Goal: Communication & Community: Participate in discussion

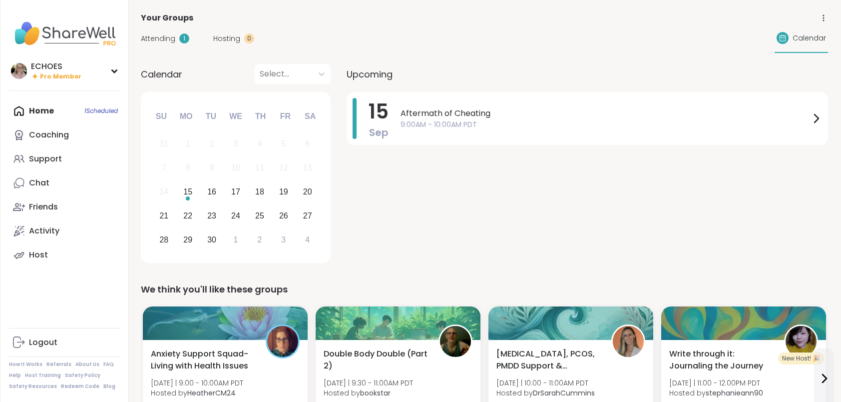
click at [53, 110] on div "Home 1 Scheduled Coaching Support Chat Friends Activity Host" at bounding box center [64, 183] width 111 height 168
click at [30, 111] on div "Home 1 Scheduled Coaching Support Chat Friends Activity Host" at bounding box center [64, 183] width 111 height 168
click at [108, 105] on div "Home 1 Scheduled Coaching Support Chat Friends Activity Host" at bounding box center [64, 183] width 111 height 168
drag, startPoint x: 550, startPoint y: 115, endPoint x: 545, endPoint y: 120, distance: 6.4
click at [549, 115] on span "Aftermath of Cheating" at bounding box center [606, 113] width 410 height 12
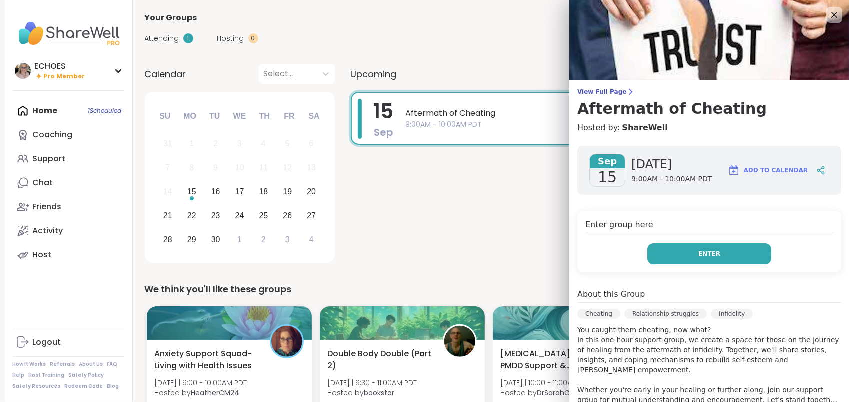
click at [715, 250] on button "Enter" at bounding box center [709, 253] width 124 height 21
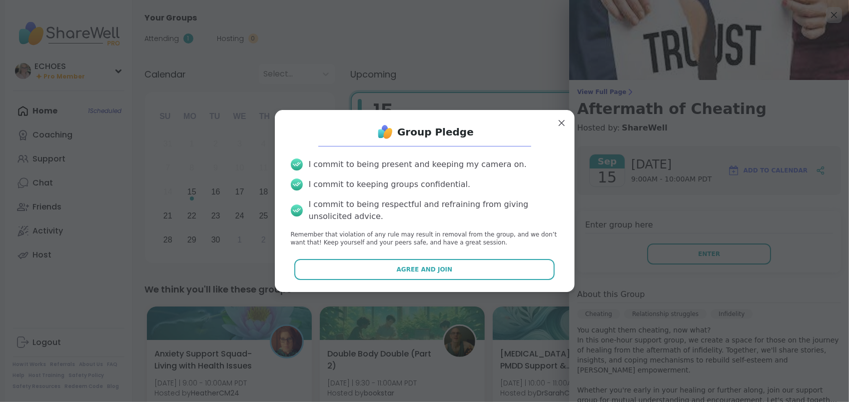
click at [412, 270] on span "Agree and Join" at bounding box center [425, 269] width 56 height 9
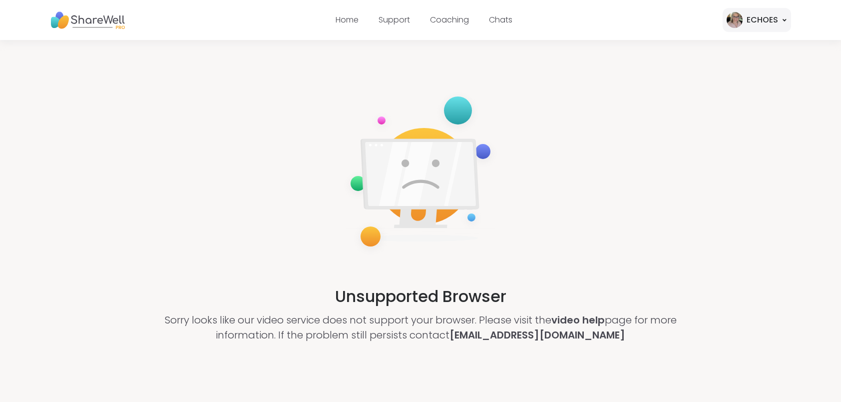
click at [515, 347] on div "Unsupported Browser Sorry looks like our video service does not support your br…" at bounding box center [420, 216] width 841 height 352
click at [600, 348] on div "Unsupported Browser Sorry looks like our video service does not support your br…" at bounding box center [420, 216] width 841 height 352
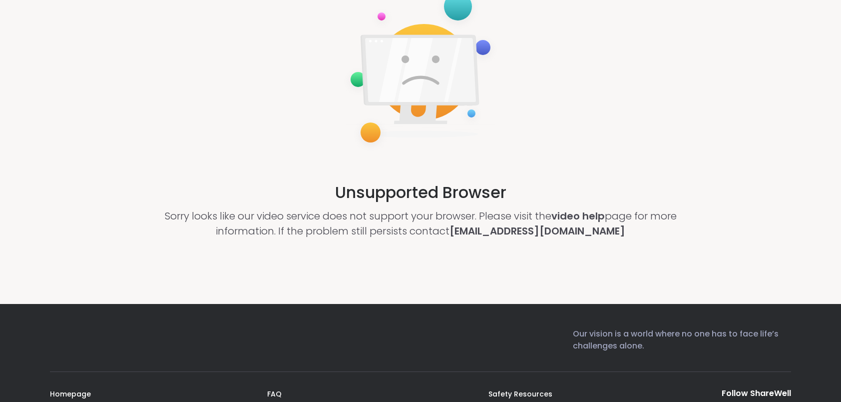
scroll to position [200, 0]
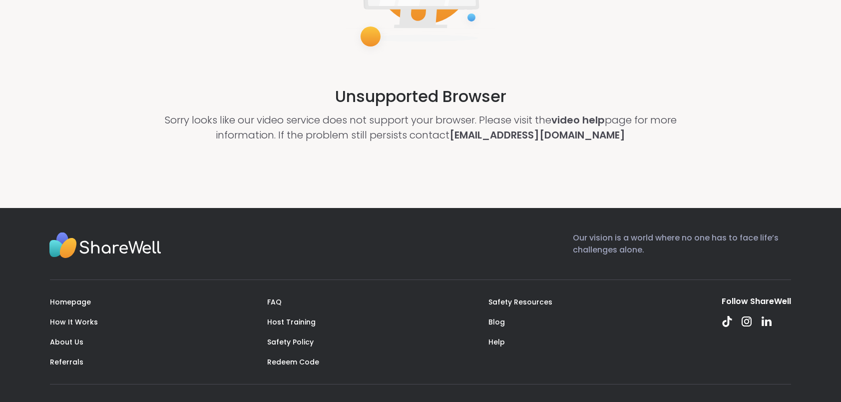
click at [592, 60] on div "Unsupported Browser Sorry looks like our video service does not support your br…" at bounding box center [420, 16] width 841 height 352
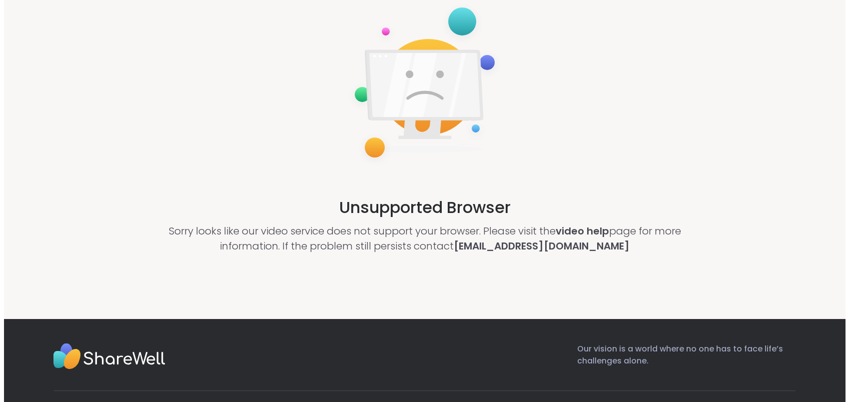
scroll to position [0, 0]
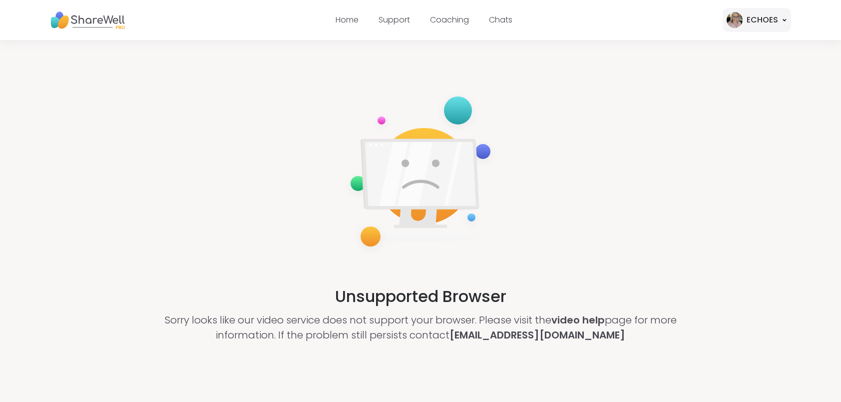
click at [763, 17] on div "ECHOES" at bounding box center [762, 20] width 31 height 12
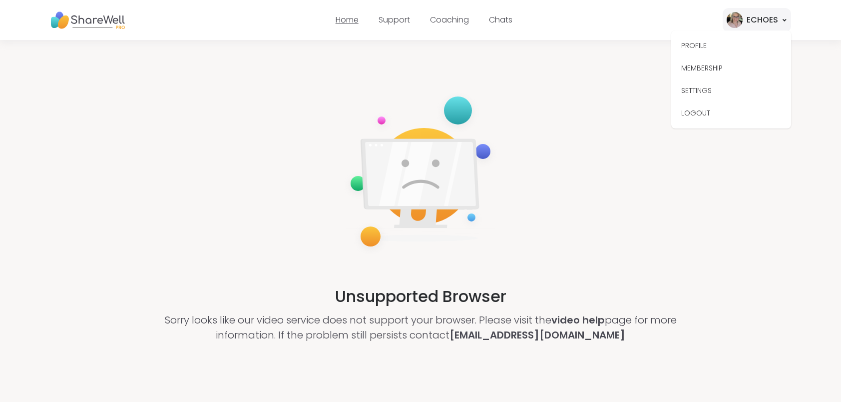
click at [344, 22] on link "Home" at bounding box center [347, 19] width 23 height 11
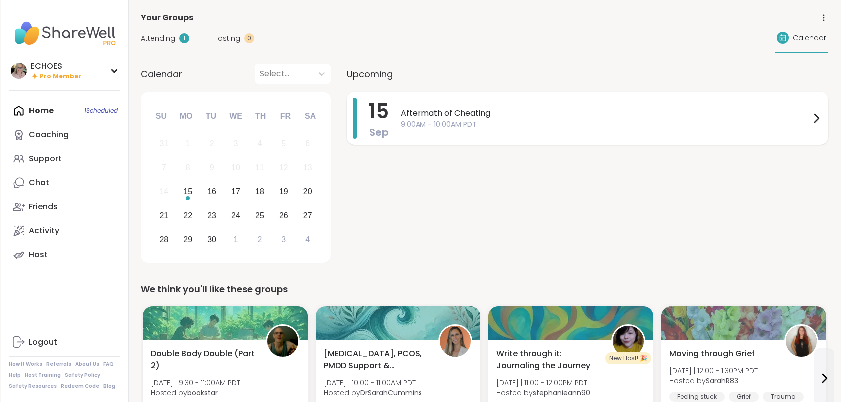
click at [813, 116] on icon at bounding box center [816, 118] width 12 height 12
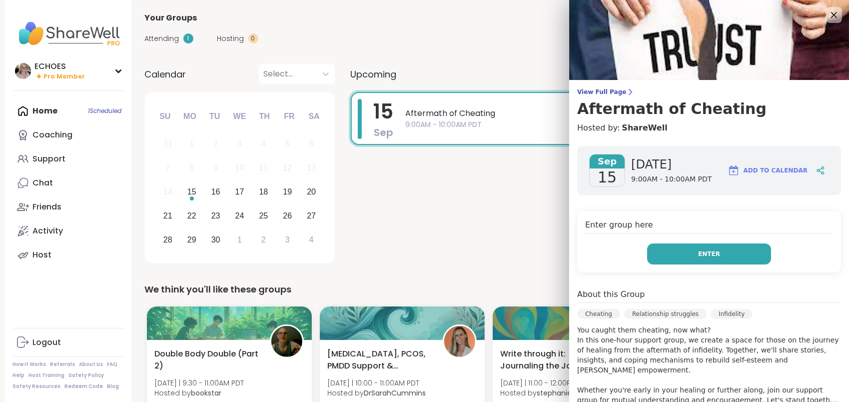
click at [706, 249] on span "Enter" at bounding box center [709, 253] width 22 height 9
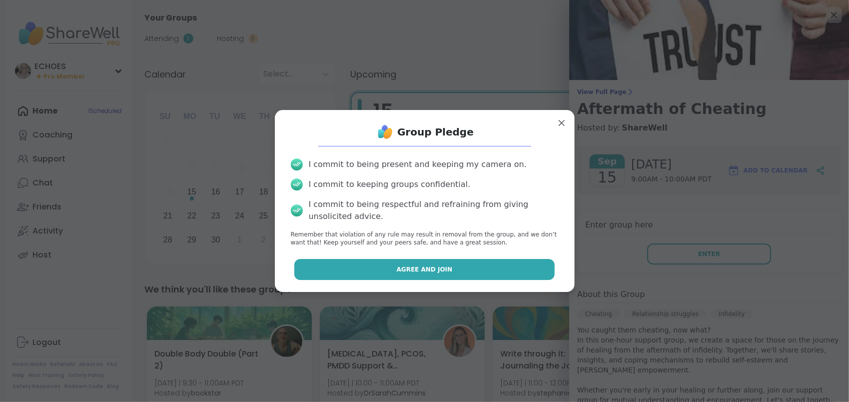
click at [405, 271] on span "Agree and Join" at bounding box center [425, 269] width 56 height 9
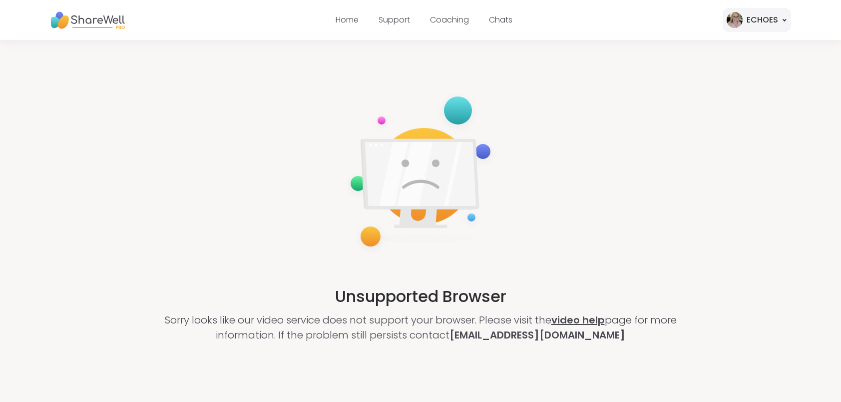
click at [584, 324] on link "video help" at bounding box center [578, 320] width 53 height 14
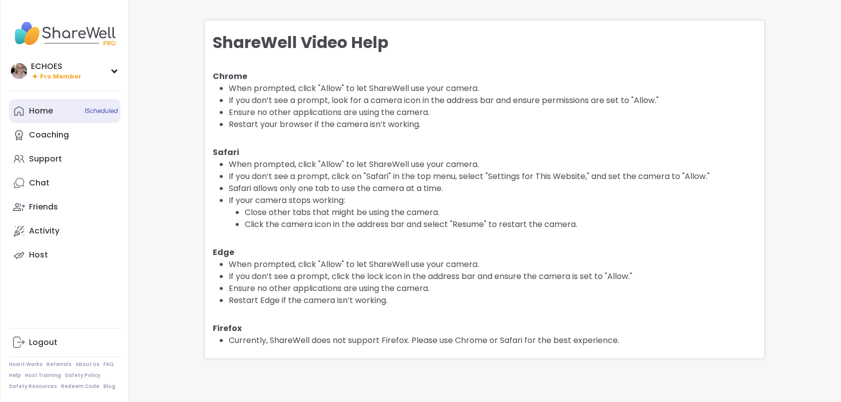
click at [50, 110] on div "Home 1 Scheduled" at bounding box center [41, 110] width 24 height 11
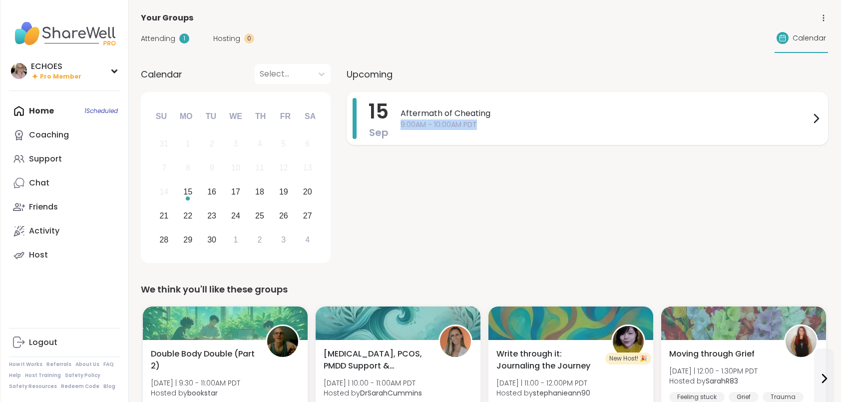
click at [604, 118] on div "Aftermath of Cheating 9:00AM - 10:00AM PDT" at bounding box center [606, 118] width 410 height 22
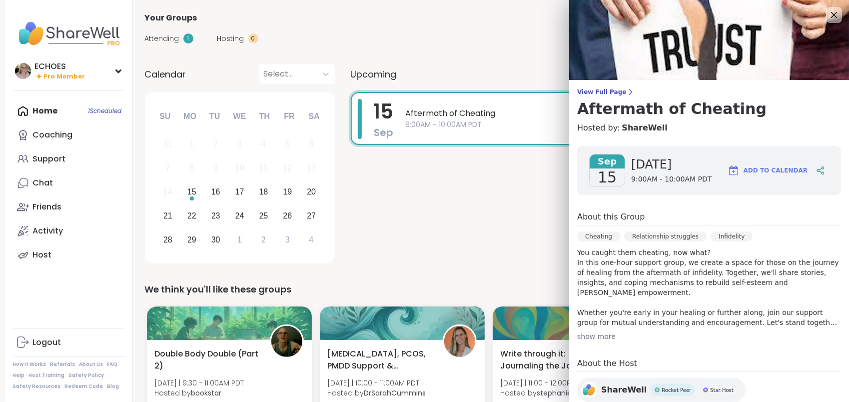
click at [697, 205] on div "[DATE] [DATE] 9:00AM - 10:00AM PDT Add to Calendar About this Group Cheating Re…" at bounding box center [709, 286] width 280 height 296
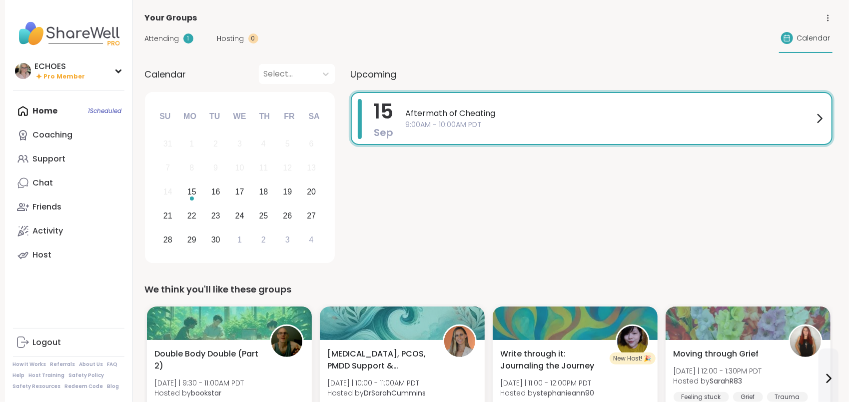
click at [452, 128] on span "9:00AM - 10:00AM PDT" at bounding box center [610, 124] width 408 height 10
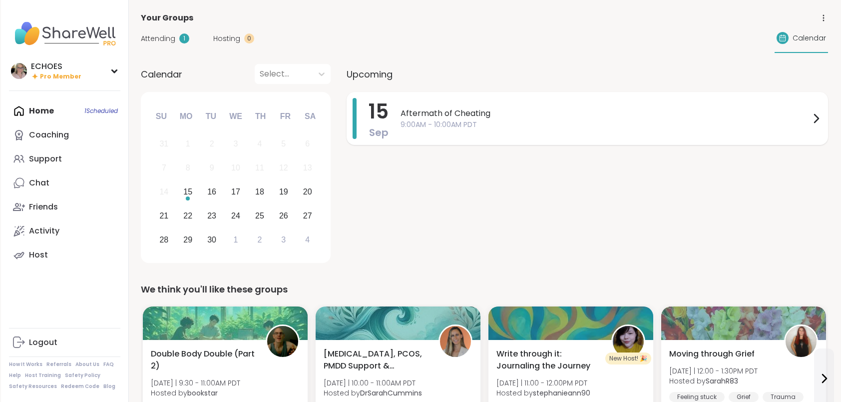
click at [814, 119] on icon at bounding box center [816, 118] width 12 height 12
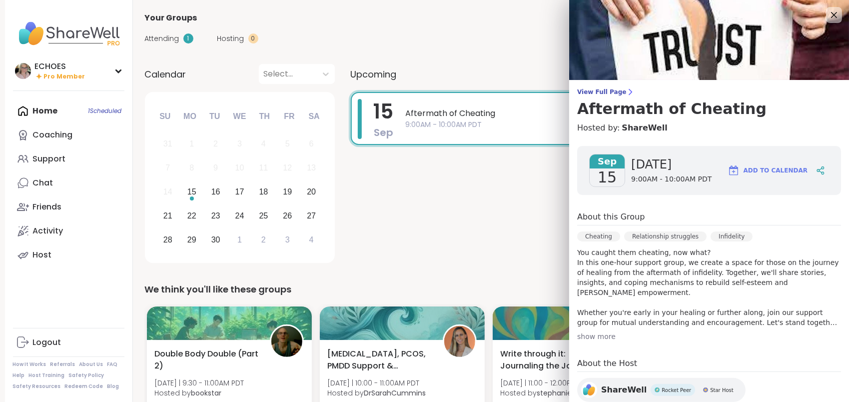
click at [609, 169] on div "[DATE]" at bounding box center [607, 170] width 36 height 33
click at [801, 179] on div "Add to Calendar" at bounding box center [776, 170] width 106 height 24
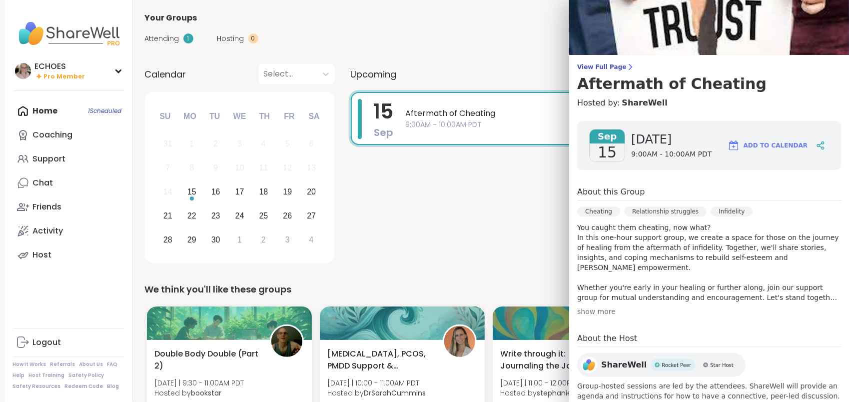
scroll to position [47, 0]
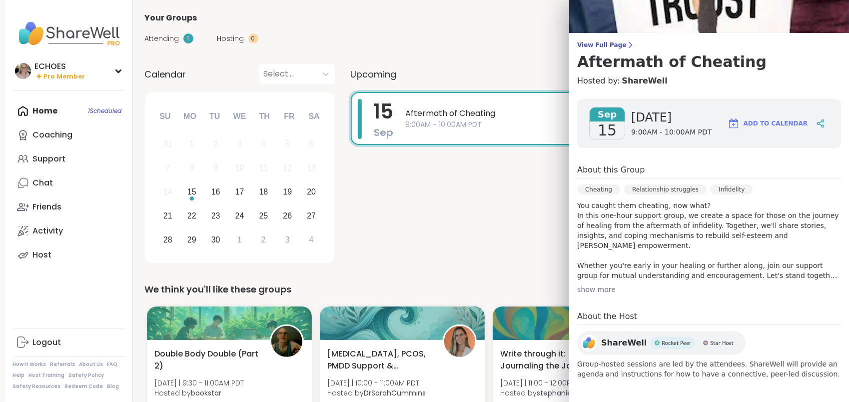
click at [481, 117] on span "Aftermath of Cheating" at bounding box center [610, 113] width 408 height 12
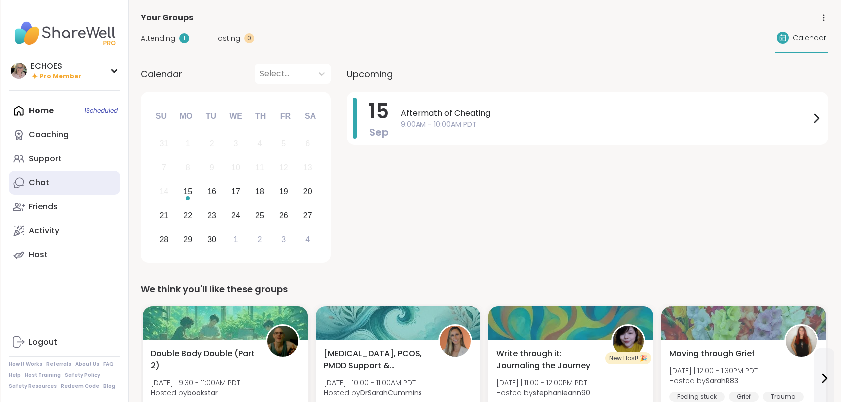
click at [37, 181] on div "Chat" at bounding box center [39, 182] width 20 height 11
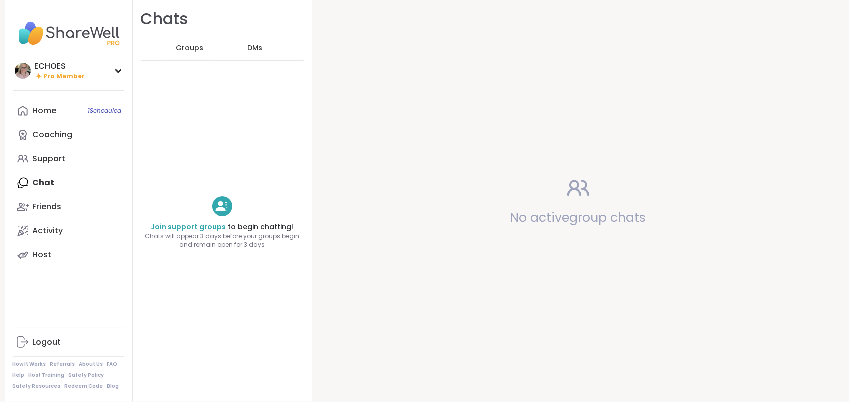
click at [247, 48] on span "DMs" at bounding box center [254, 48] width 15 height 10
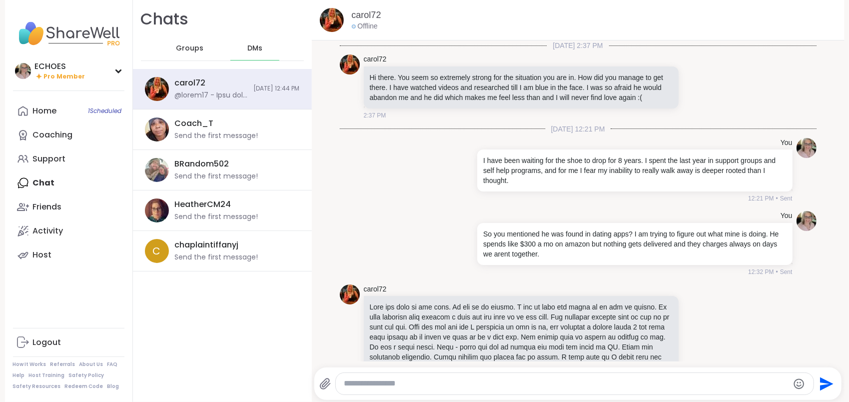
scroll to position [105, 0]
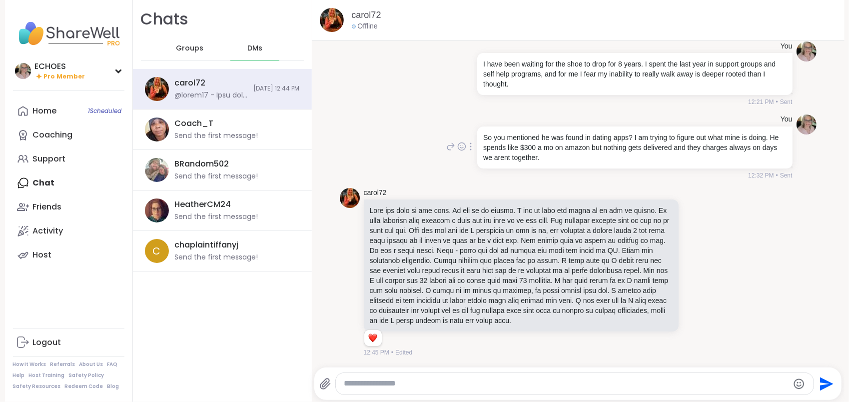
click at [363, 124] on div "You So you mentioned he was found in dating apps? I am trying to figure out wha…" at bounding box center [578, 146] width 477 height 73
